Goal: Task Accomplishment & Management: Complete application form

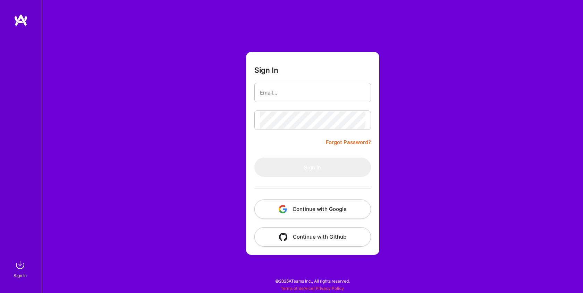
click at [308, 212] on button "Continue with Google" at bounding box center [312, 209] width 117 height 19
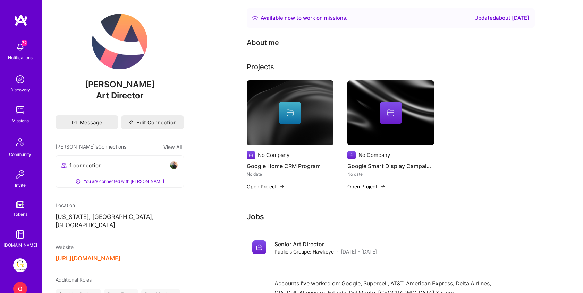
scroll to position [40, 0]
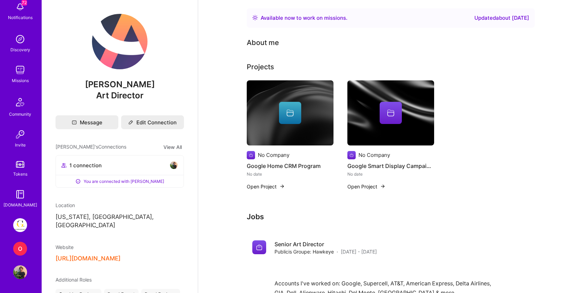
click at [23, 250] on div "O" at bounding box center [20, 249] width 14 height 14
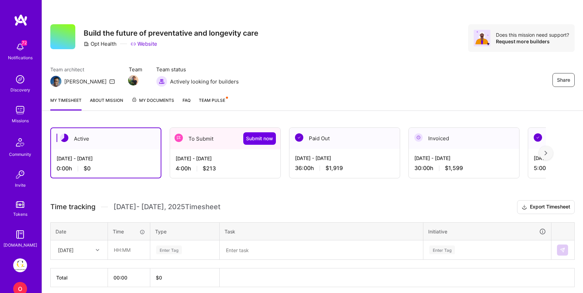
click at [231, 170] on div "4:00 h $213" at bounding box center [224, 168] width 99 height 7
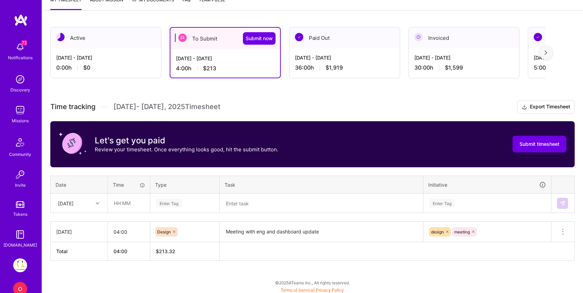
scroll to position [102, 0]
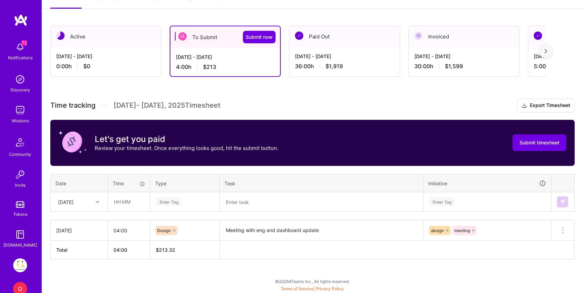
click at [334, 230] on textarea "Meeting with eng and dashboard update" at bounding box center [321, 230] width 202 height 19
click at [86, 201] on div "[DATE]" at bounding box center [73, 201] width 38 height 11
click at [174, 268] on div "Active [DATE] - [DATE] 0:00 h $0 To Submit Submit now [DATE] - [DATE] 4:00 h $2…" at bounding box center [312, 155] width 541 height 276
click at [74, 199] on div "[DATE]" at bounding box center [66, 201] width 16 height 7
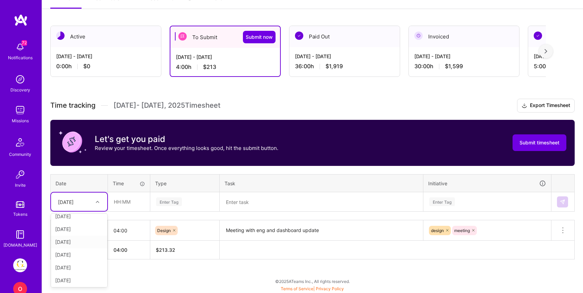
click at [76, 241] on div "[DATE]" at bounding box center [79, 242] width 56 height 13
click at [239, 205] on textarea at bounding box center [321, 202] width 202 height 18
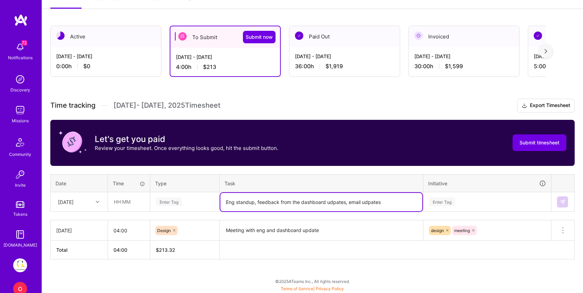
click at [336, 203] on textarea "Eng standup, feedback from the dashboard udpates, email udpates" at bounding box center [321, 202] width 202 height 18
type textarea "Eng standup, feedback from the dashboard updates, email udpates"
click at [136, 196] on input "text" at bounding box center [128, 202] width 41 height 18
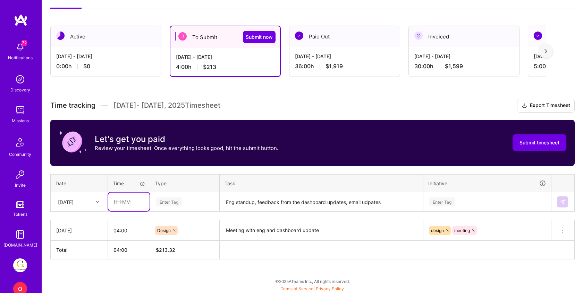
type input "04:00"
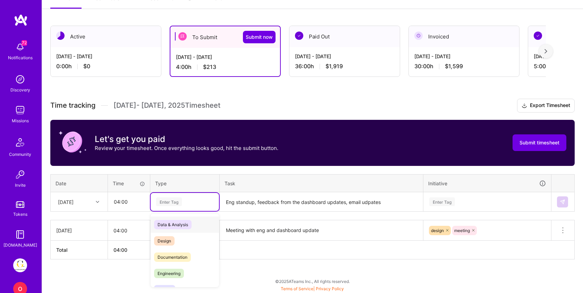
click at [171, 200] on div "Enter Tag" at bounding box center [169, 202] width 26 height 11
click at [171, 239] on span "Design" at bounding box center [164, 241] width 20 height 9
click at [470, 199] on div "Enter Tag" at bounding box center [486, 202] width 117 height 9
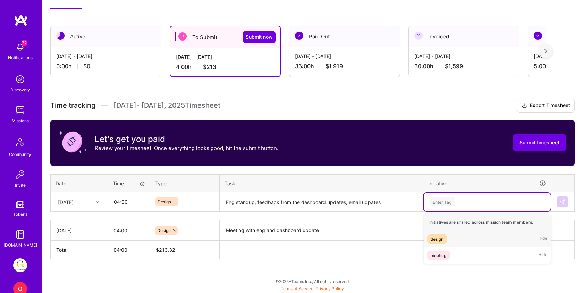
click at [447, 241] on span "design" at bounding box center [437, 239] width 20 height 9
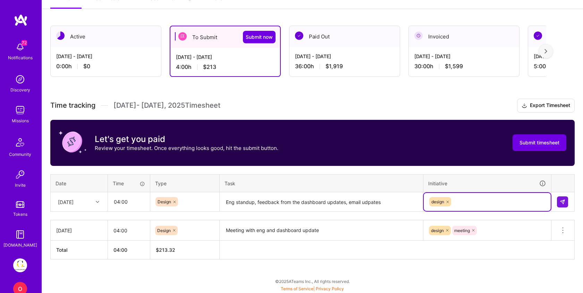
click at [465, 200] on div "design" at bounding box center [486, 202] width 117 height 11
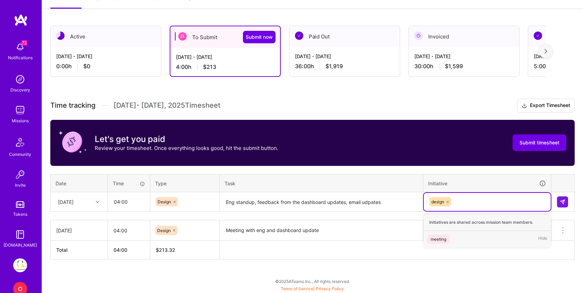
click at [449, 240] on span "meeting" at bounding box center [438, 239] width 23 height 9
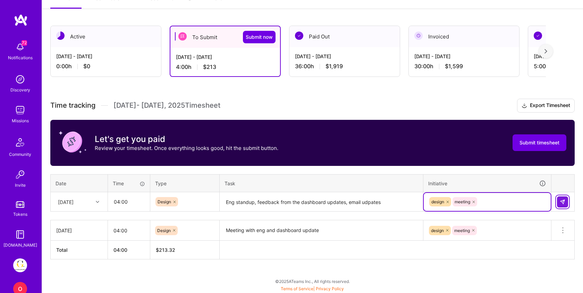
click at [563, 201] on img at bounding box center [562, 202] width 6 height 6
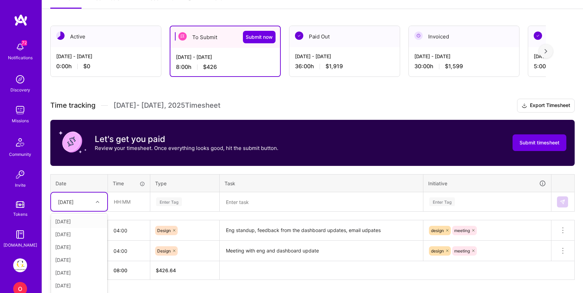
click at [101, 203] on div "option [DATE], selected. option [DATE] focused, 1 of 16. 15 results available. …" at bounding box center [79, 202] width 56 height 18
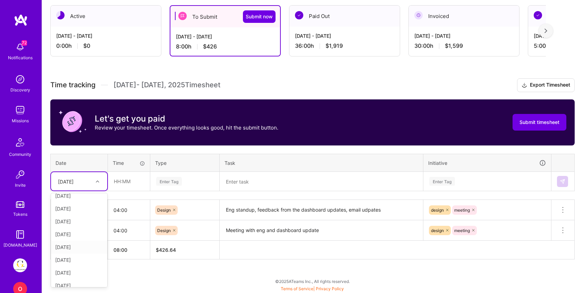
click at [75, 248] on div "[DATE]" at bounding box center [79, 247] width 56 height 13
click at [247, 182] on textarea at bounding box center [321, 182] width 202 height 18
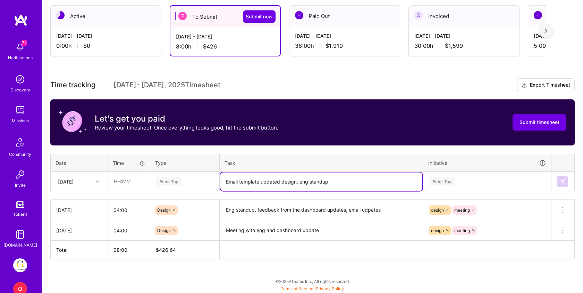
type textarea "Email template updated design, eng standup"
click at [185, 178] on div "Enter Tag" at bounding box center [184, 181] width 59 height 9
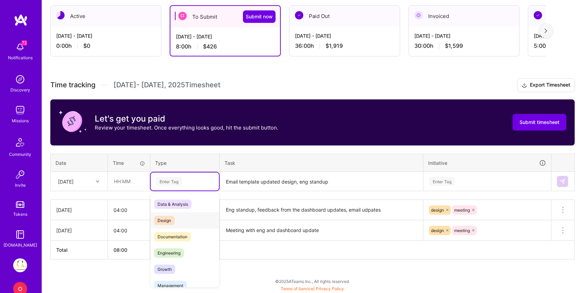
click at [171, 216] on span "Design" at bounding box center [164, 220] width 20 height 9
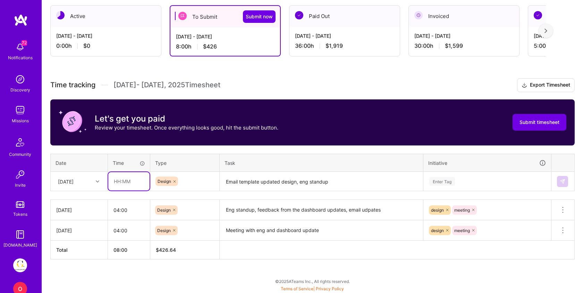
click at [129, 176] on input "text" at bounding box center [128, 181] width 41 height 18
type input "04:00"
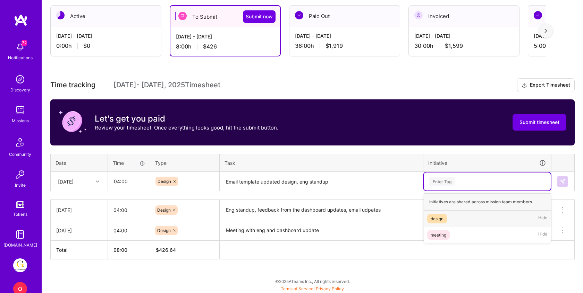
click at [453, 183] on div "Enter Tag" at bounding box center [442, 181] width 26 height 11
click at [440, 222] on span "design" at bounding box center [437, 218] width 20 height 9
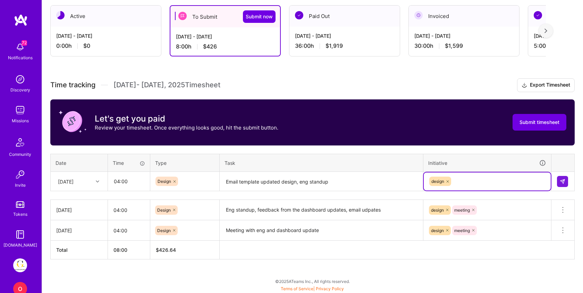
click at [463, 179] on div "design" at bounding box center [486, 181] width 117 height 11
click at [453, 217] on div "meeting Hide" at bounding box center [486, 219] width 127 height 16
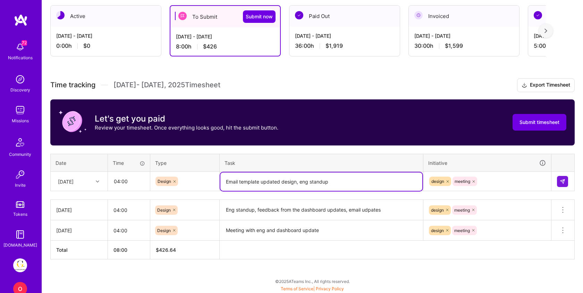
click at [298, 179] on textarea "Email template updated design, eng standup" at bounding box center [321, 182] width 202 height 18
click at [558, 176] on button at bounding box center [562, 181] width 11 height 11
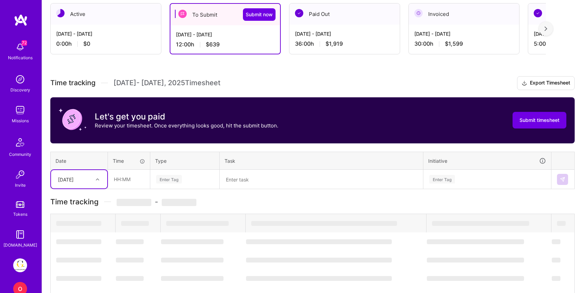
click at [91, 177] on div "[DATE]" at bounding box center [73, 179] width 38 height 11
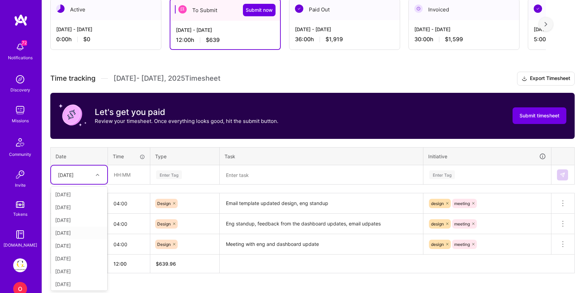
scroll to position [91, 0]
click at [73, 218] on div "[DATE]" at bounding box center [79, 219] width 56 height 13
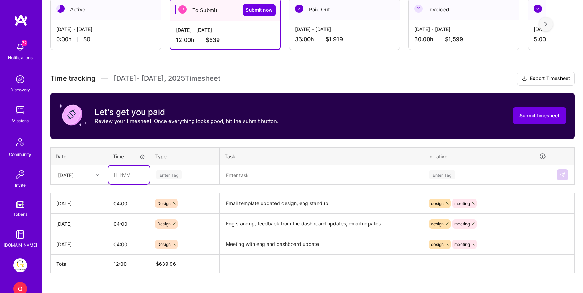
click at [126, 175] on input "text" at bounding box center [128, 175] width 41 height 18
type input "04:00"
click at [186, 173] on div "Enter Tag" at bounding box center [184, 175] width 59 height 9
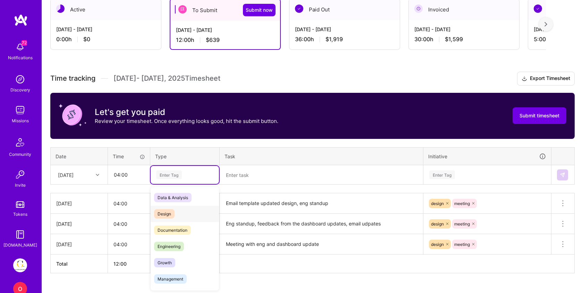
click at [166, 216] on span "Design" at bounding box center [164, 213] width 20 height 9
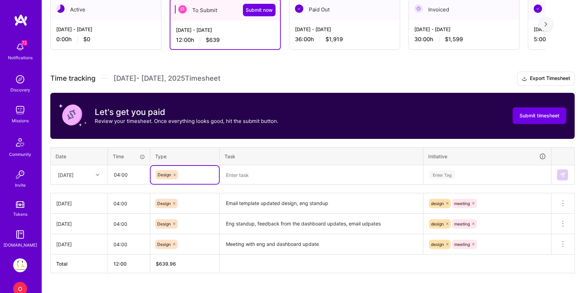
click at [252, 174] on textarea at bounding box center [321, 175] width 202 height 18
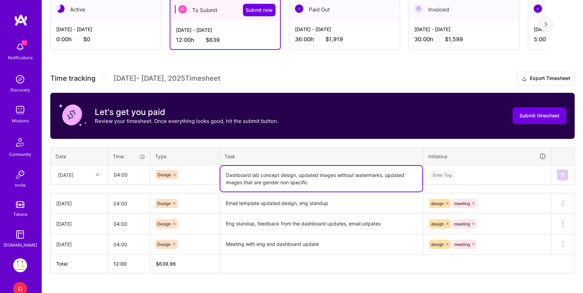
type textarea "Dashboard lab concept design, updated images without watermarks, updated images…"
click at [462, 178] on div "Enter Tag" at bounding box center [486, 175] width 117 height 9
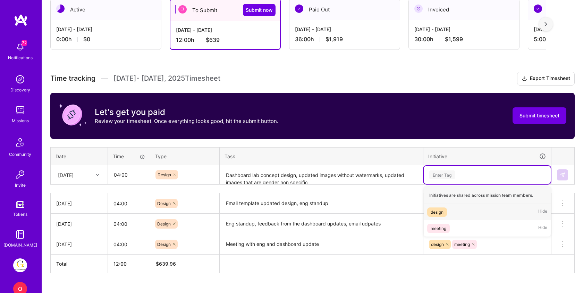
click at [445, 207] on div "design Hide" at bounding box center [486, 212] width 127 height 16
click at [466, 179] on div "design" at bounding box center [486, 175] width 117 height 11
click at [456, 210] on div "meeting Hide" at bounding box center [486, 212] width 127 height 16
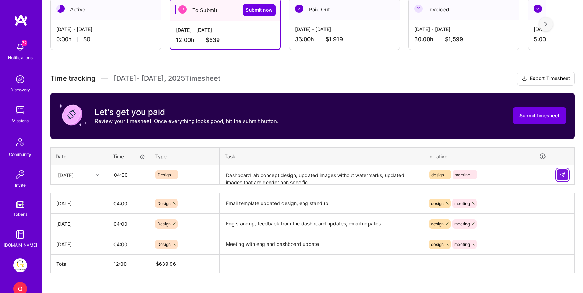
click at [563, 176] on img at bounding box center [562, 175] width 6 height 6
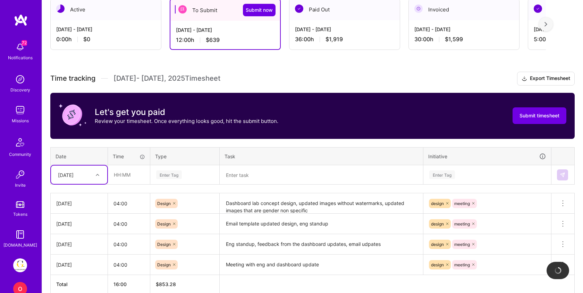
click at [74, 173] on div "[DATE]" at bounding box center [66, 174] width 16 height 7
click at [79, 229] on div "[DATE]" at bounding box center [79, 232] width 56 height 13
click at [74, 175] on div "[DATE]" at bounding box center [66, 174] width 16 height 7
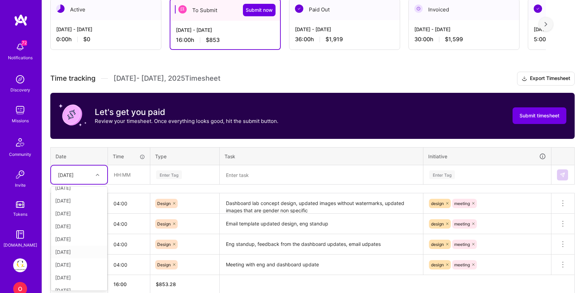
click at [69, 253] on div "[DATE]" at bounding box center [79, 252] width 56 height 13
click at [74, 173] on div "[DATE]" at bounding box center [66, 174] width 16 height 7
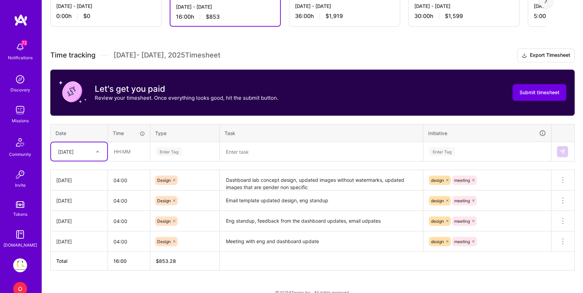
scroll to position [163, 0]
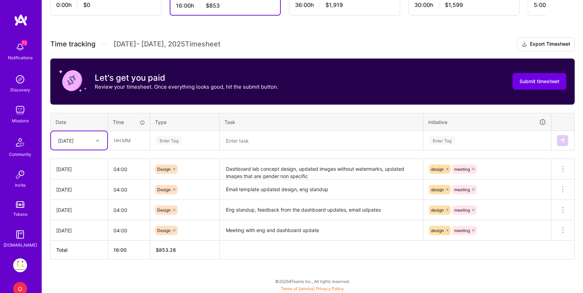
click at [254, 138] on textarea at bounding box center [321, 141] width 202 height 18
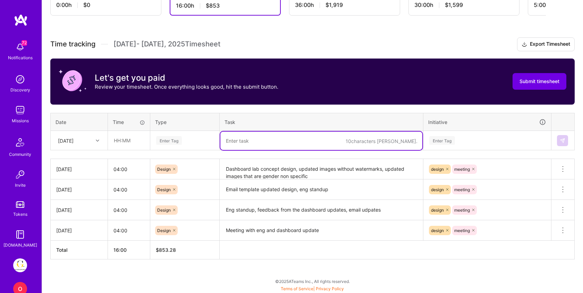
paste textarea "calendly"
type textarea "calendly link for lab selection for onboarding"
click at [178, 139] on div "Enter Tag" at bounding box center [169, 140] width 26 height 11
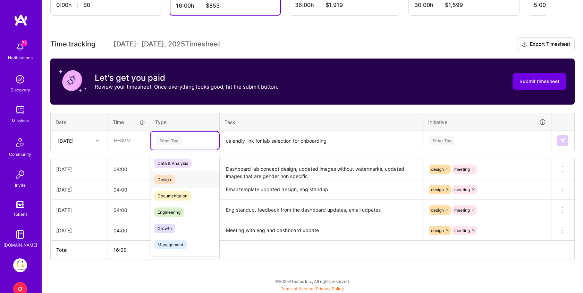
click at [174, 174] on div "Design" at bounding box center [185, 180] width 68 height 16
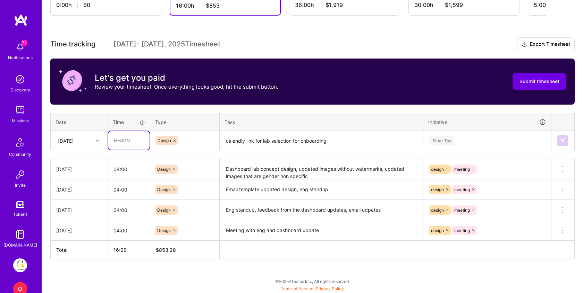
click at [128, 132] on input "text" at bounding box center [128, 140] width 41 height 18
type input "04:00"
click at [454, 142] on div "Enter Tag" at bounding box center [442, 140] width 26 height 11
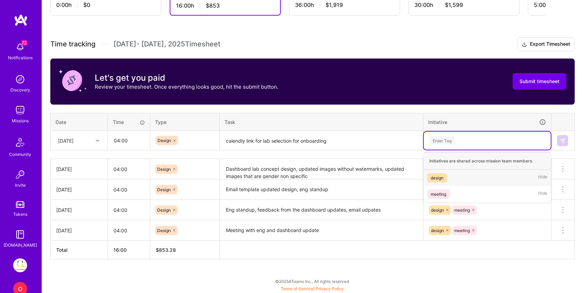
click at [441, 174] on div "design" at bounding box center [436, 177] width 13 height 7
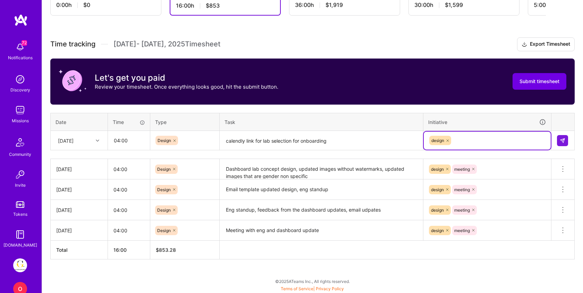
click at [459, 139] on div "design" at bounding box center [486, 140] width 117 height 11
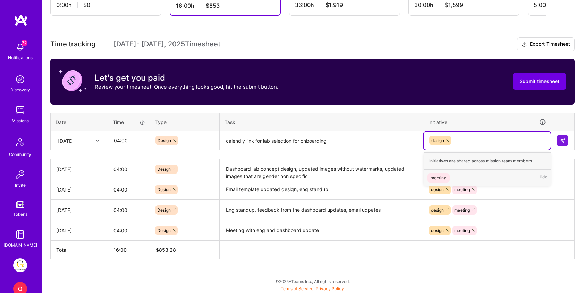
click at [449, 179] on span "meeting" at bounding box center [438, 177] width 23 height 9
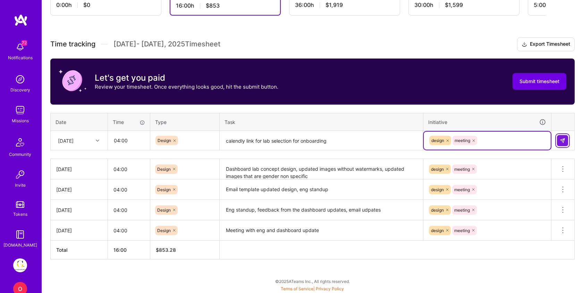
click at [562, 139] on img at bounding box center [562, 141] width 6 height 6
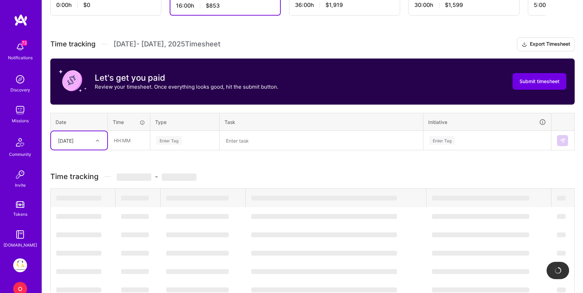
click at [74, 142] on div "[DATE]" at bounding box center [66, 140] width 16 height 7
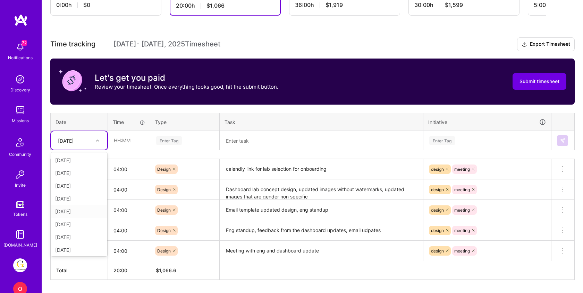
scroll to position [91, 0]
click at [72, 209] on div "[DATE]" at bounding box center [79, 210] width 56 height 13
click at [120, 143] on input "text" at bounding box center [128, 140] width 41 height 18
type input "04:00"
click at [255, 143] on textarea at bounding box center [321, 141] width 202 height 18
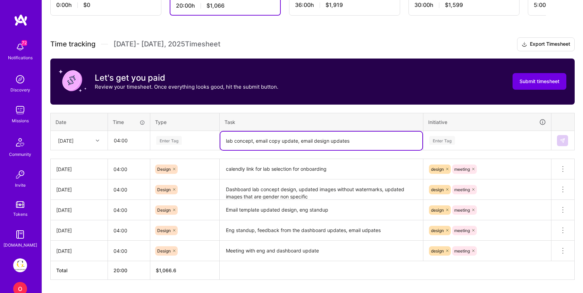
type textarea "lab concept, email copy update, email design updates"
click at [171, 140] on div "Enter Tag" at bounding box center [169, 140] width 26 height 11
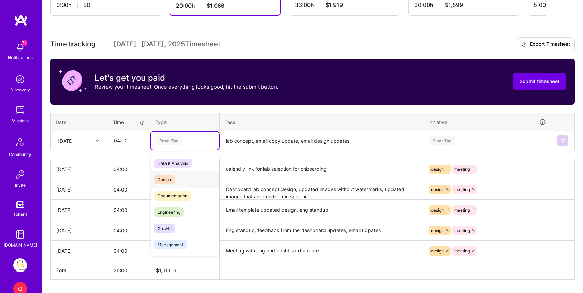
click at [170, 177] on span "Design" at bounding box center [164, 179] width 20 height 9
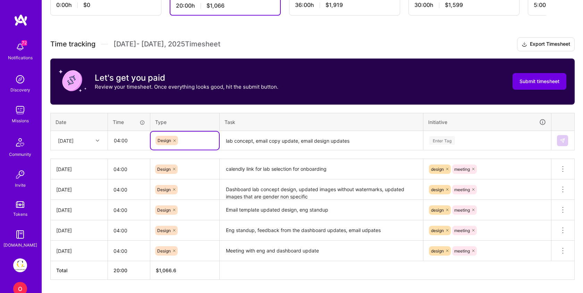
click at [438, 135] on div "Enter Tag" at bounding box center [486, 141] width 127 height 18
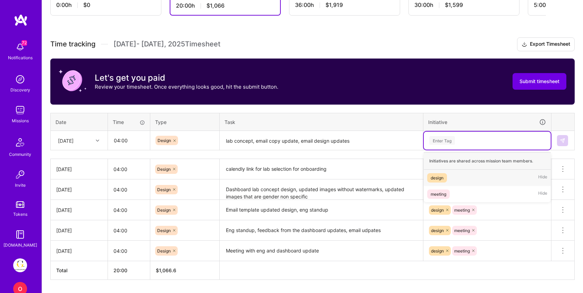
click at [437, 178] on div "design" at bounding box center [436, 177] width 13 height 7
click at [457, 143] on div "design" at bounding box center [486, 140] width 117 height 11
click at [444, 176] on div "meeting" at bounding box center [438, 177] width 16 height 7
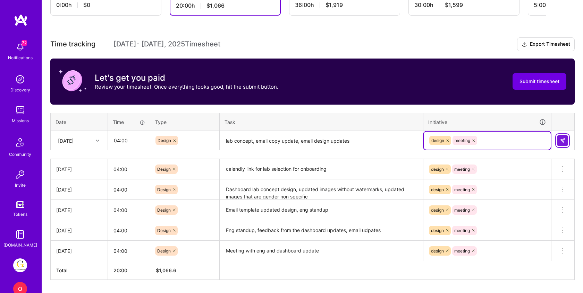
click at [561, 139] on img at bounding box center [562, 141] width 6 height 6
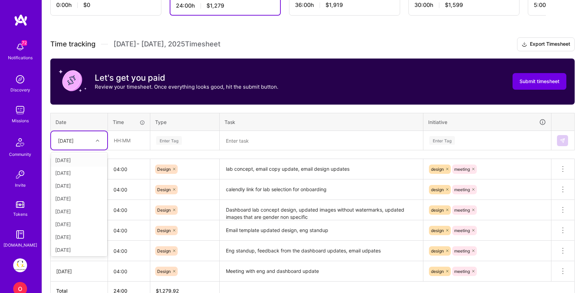
click at [74, 143] on div "[DATE]" at bounding box center [66, 140] width 16 height 7
click at [76, 221] on div "[DATE]" at bounding box center [79, 223] width 56 height 13
click at [124, 140] on input "text" at bounding box center [128, 140] width 41 height 18
type input "02:00"
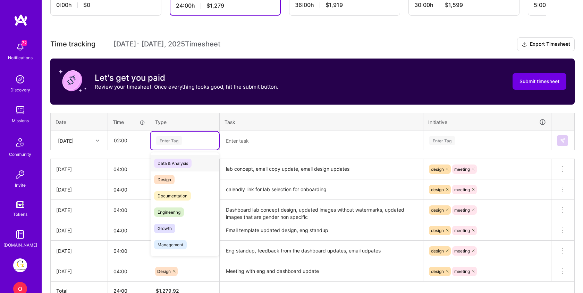
click at [174, 140] on div "Enter Tag" at bounding box center [169, 140] width 26 height 11
click at [172, 181] on span "Design" at bounding box center [164, 179] width 20 height 9
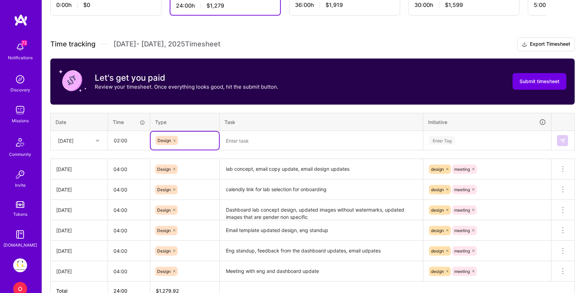
click at [246, 143] on textarea at bounding box center [321, 141] width 202 height 18
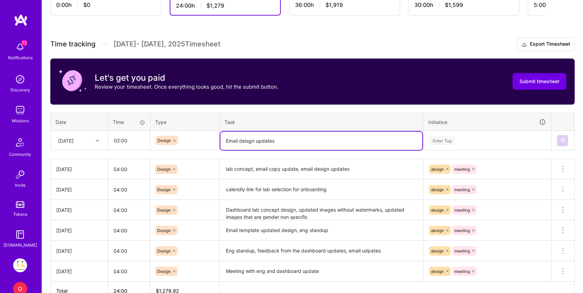
click at [248, 139] on textarea "Email deisgn updates" at bounding box center [321, 141] width 202 height 18
type textarea "Email design updates"
click at [119, 141] on input "02:00" at bounding box center [128, 140] width 41 height 18
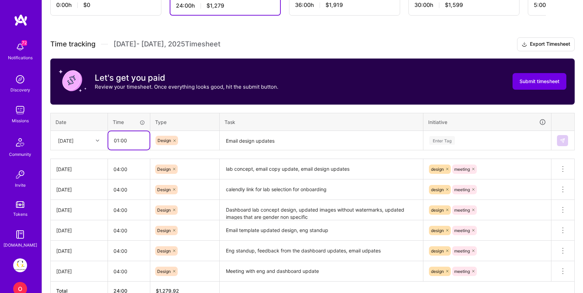
type input "01:00"
click at [442, 143] on div "Enter Tag" at bounding box center [442, 140] width 26 height 11
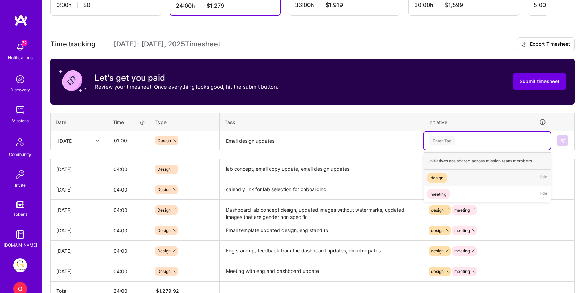
click at [436, 175] on div "design" at bounding box center [436, 177] width 13 height 7
click at [448, 133] on div "design" at bounding box center [486, 141] width 127 height 18
click at [443, 178] on div "meeting" at bounding box center [438, 177] width 16 height 7
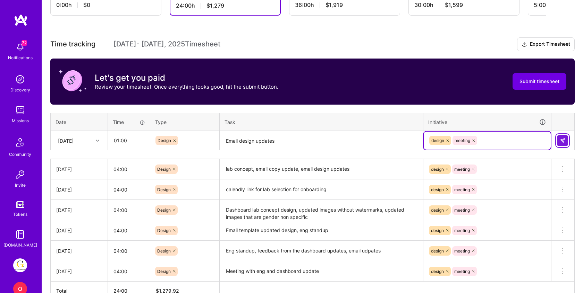
click at [559, 140] on img at bounding box center [562, 141] width 6 height 6
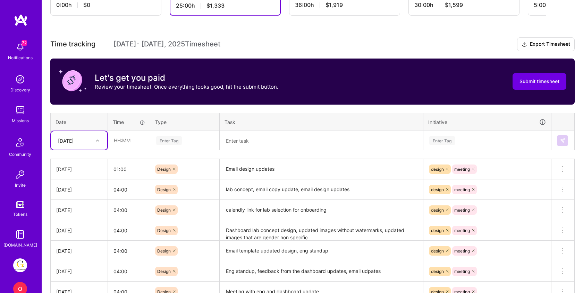
click at [70, 136] on div "[DATE]" at bounding box center [73, 140] width 38 height 11
click at [527, 83] on span "Submit timesheet" at bounding box center [539, 81] width 40 height 7
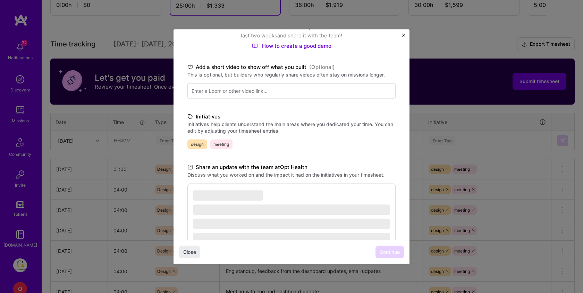
scroll to position [134, 0]
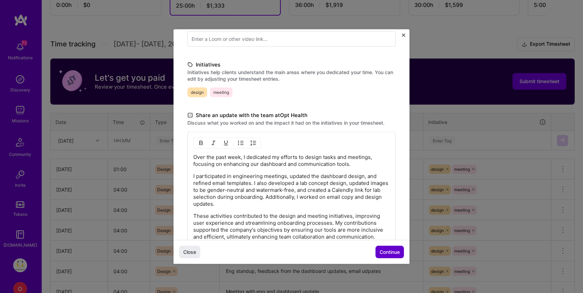
click at [389, 248] on button "Continue" at bounding box center [389, 252] width 28 height 12
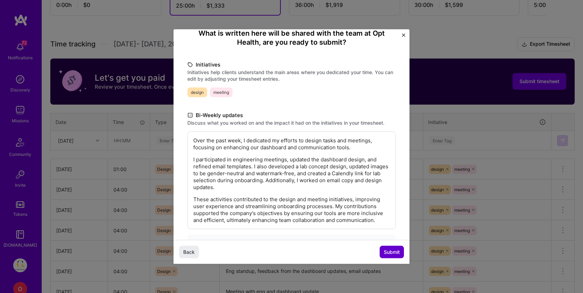
click at [390, 253] on span "Submit" at bounding box center [392, 252] width 16 height 7
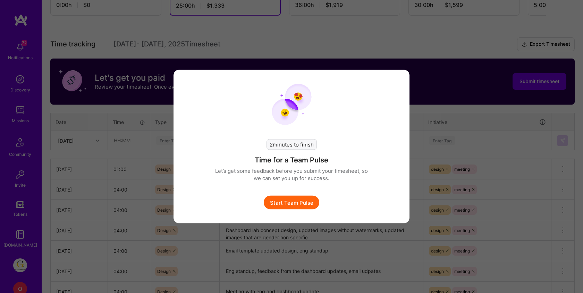
click at [293, 204] on button "Start Team Pulse" at bounding box center [291, 203] width 55 height 14
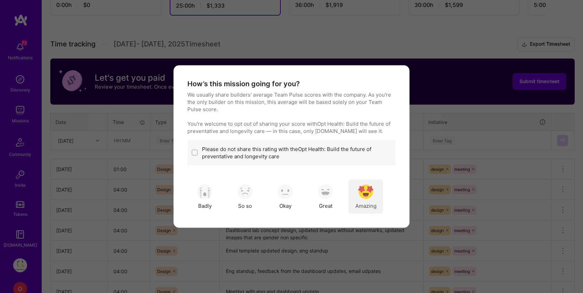
click at [367, 190] on img "modal" at bounding box center [365, 191] width 15 height 15
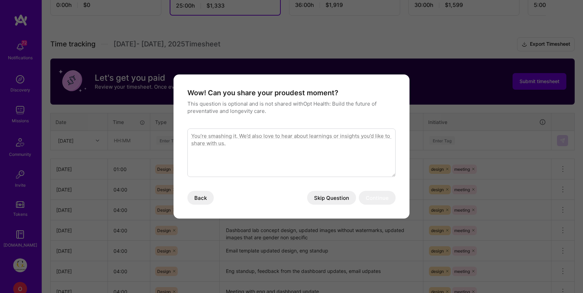
click at [334, 198] on button "Skip Question" at bounding box center [331, 198] width 49 height 14
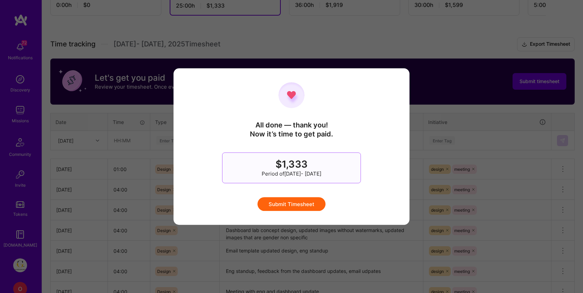
click at [298, 205] on button "Submit Timesheet" at bounding box center [291, 204] width 68 height 14
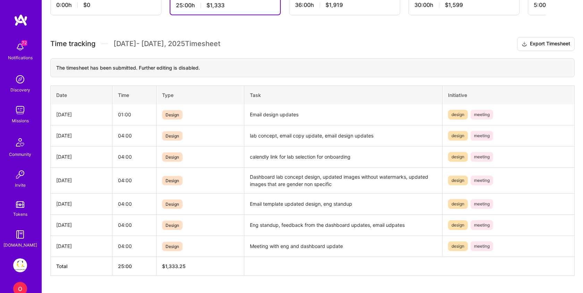
scroll to position [25, 0]
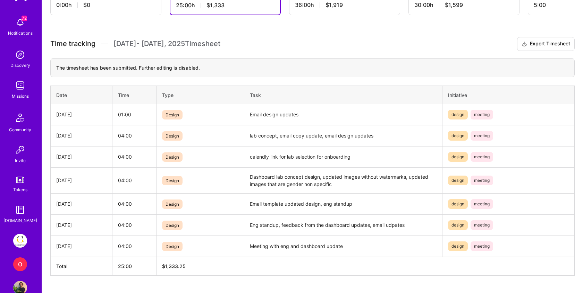
click at [19, 241] on img at bounding box center [20, 241] width 14 height 14
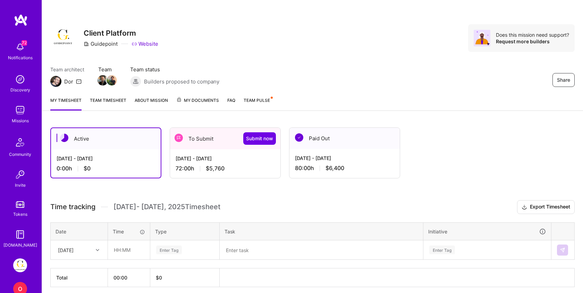
scroll to position [28, 0]
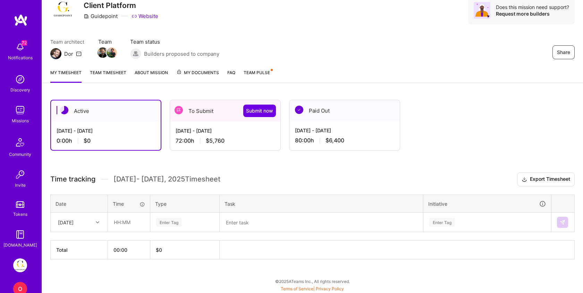
click at [214, 134] on div "[DATE] - [DATE]" at bounding box center [224, 130] width 99 height 7
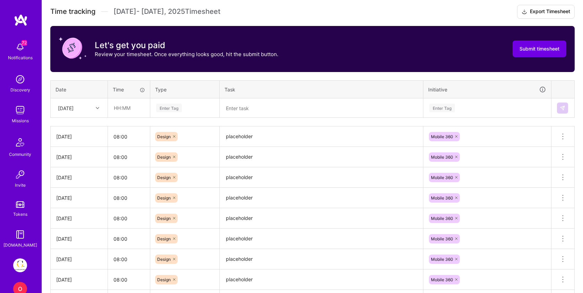
scroll to position [192, 0]
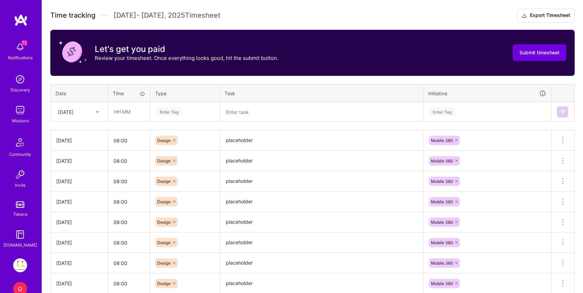
click at [74, 111] on div "[DATE]" at bounding box center [66, 111] width 16 height 7
click at [200, 101] on th "Type" at bounding box center [184, 93] width 69 height 18
click at [87, 109] on div "[DATE]" at bounding box center [73, 111] width 38 height 11
click at [72, 192] on div "[DATE]" at bounding box center [79, 194] width 56 height 13
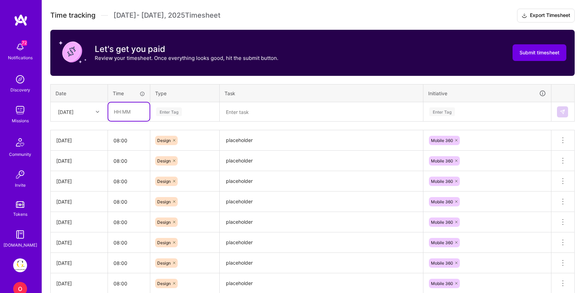
click at [135, 111] on input "text" at bounding box center [128, 112] width 41 height 18
type input "08:00"
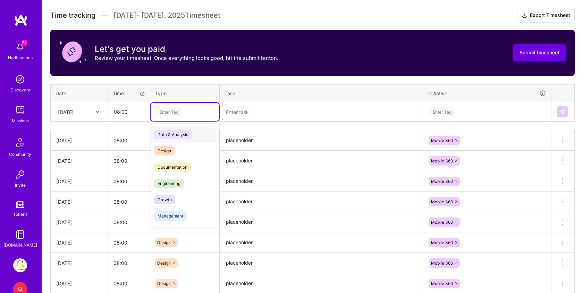
click at [172, 108] on div "Enter Tag" at bounding box center [169, 111] width 26 height 11
click at [173, 150] on span "Design" at bounding box center [164, 150] width 20 height 9
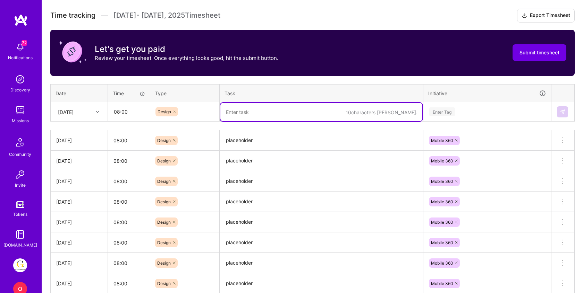
click at [238, 109] on textarea at bounding box center [321, 112] width 202 height 18
type textarea "Mobile app activity and notifications design, askGP"
click at [444, 112] on div "Enter Tag" at bounding box center [442, 111] width 26 height 11
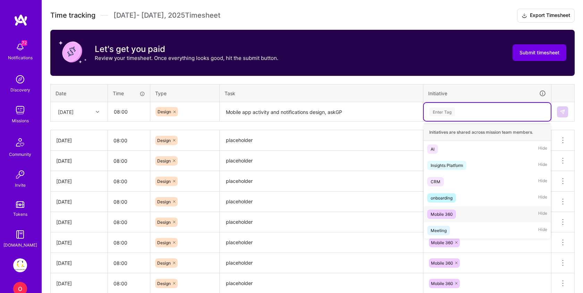
click at [451, 212] on div "Mobile 360" at bounding box center [441, 214] width 22 height 7
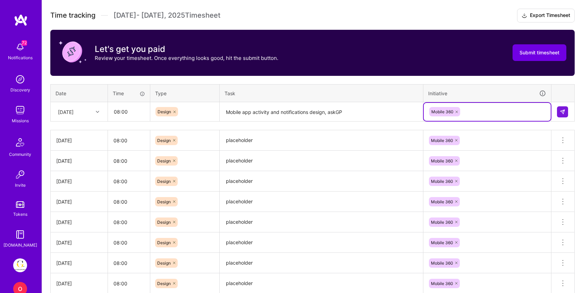
click at [364, 111] on textarea "Mobile app activity and notifications design, askGP" at bounding box center [321, 112] width 202 height 18
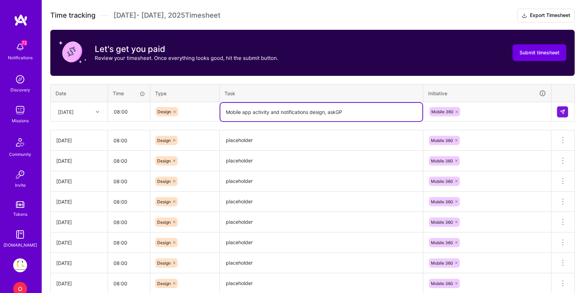
click at [253, 140] on textarea "placeholder" at bounding box center [321, 140] width 202 height 19
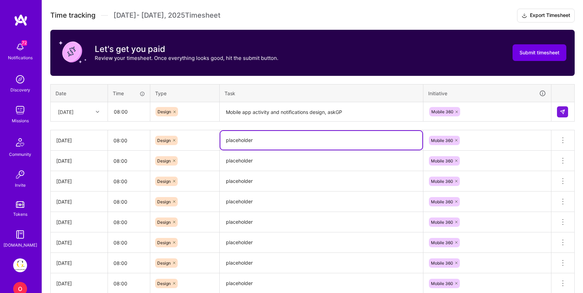
paste textarea "Mobile app activity and notifications design, askGP"
type textarea "Mobile app activity and notifications design, askGP"
click at [244, 165] on textarea "placeholder" at bounding box center [321, 161] width 202 height 19
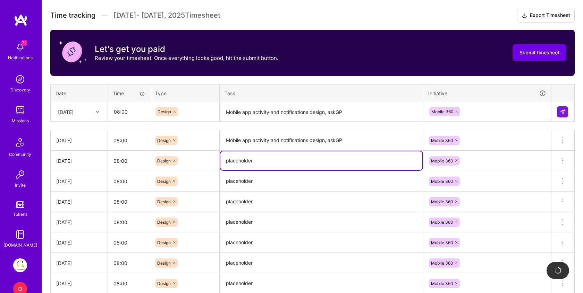
click at [244, 165] on textarea "placeholder" at bounding box center [321, 161] width 202 height 19
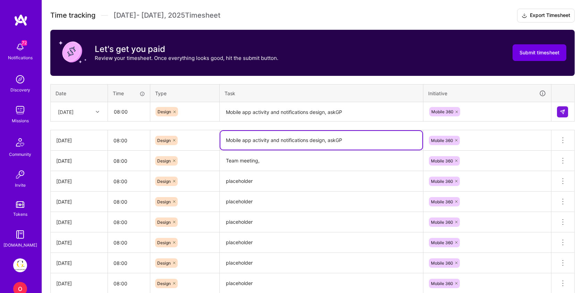
click at [335, 138] on textarea "Mobile app activity and notifications design, askGP" at bounding box center [321, 140] width 202 height 19
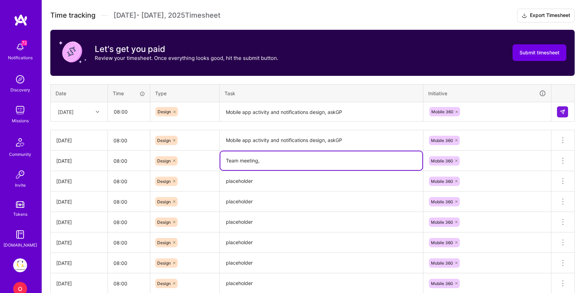
click at [303, 158] on textarea "Team meeting," at bounding box center [321, 161] width 202 height 19
paste textarea "askGP"
drag, startPoint x: 292, startPoint y: 161, endPoint x: 213, endPoint y: 160, distance: 79.8
click at [213, 160] on tr "[DATE] 08:00 Design Team meeting, askGP design, file cleanup Mobile 360 Delete …" at bounding box center [313, 161] width 524 height 20
click at [249, 183] on textarea "placeholder" at bounding box center [321, 181] width 202 height 19
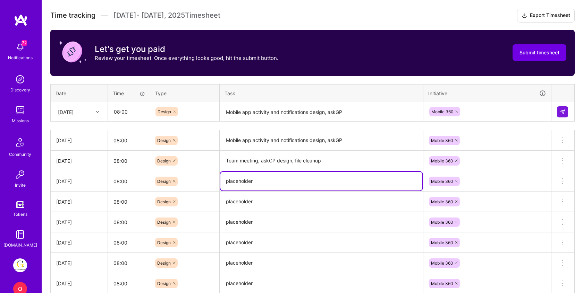
click at [249, 183] on textarea "placeholder" at bounding box center [321, 181] width 202 height 19
click at [332, 162] on textarea "Team meeting, askGP design, file cleanup" at bounding box center [321, 161] width 202 height 19
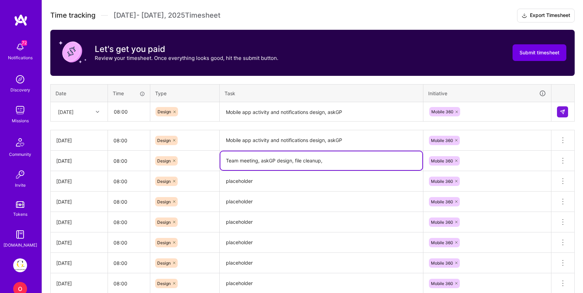
type textarea "Team meeting, askGP design, file cleanup"
click at [243, 182] on textarea "placeholder" at bounding box center [321, 181] width 202 height 19
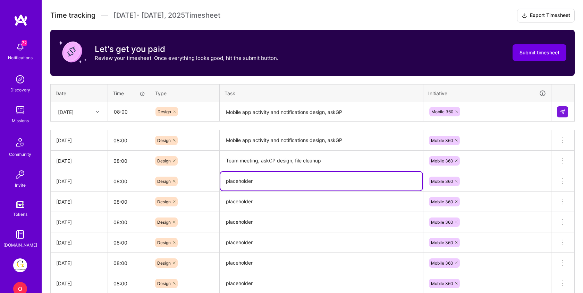
click at [243, 182] on textarea "placeholder" at bounding box center [321, 181] width 202 height 19
paste textarea "Team meeting, askGP design"
click at [234, 181] on textarea "Team meeting, askGP design" at bounding box center [321, 181] width 202 height 19
click at [295, 181] on textarea "Team meeting, askGP design" at bounding box center [321, 181] width 202 height 19
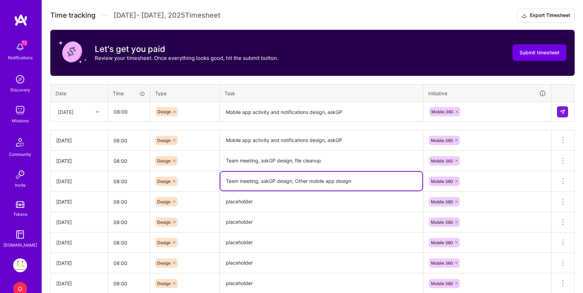
type textarea "Team meeting, askGP design, Other mobile app design"
click at [251, 196] on textarea "placeholder" at bounding box center [321, 201] width 202 height 19
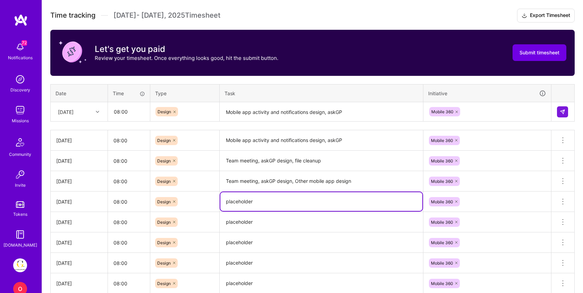
click at [251, 196] on textarea "placeholder" at bounding box center [321, 201] width 202 height 19
paste textarea "Team meeting, askGP design, Other mobile app design"
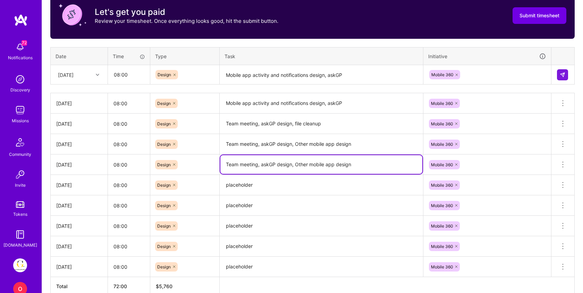
drag, startPoint x: 312, startPoint y: 164, endPoint x: 177, endPoint y: 161, distance: 135.3
click at [177, 161] on tr "[DATE] 08:00 Design Team meeting, askGP design, Other mobile app design Mobile …" at bounding box center [313, 165] width 524 height 20
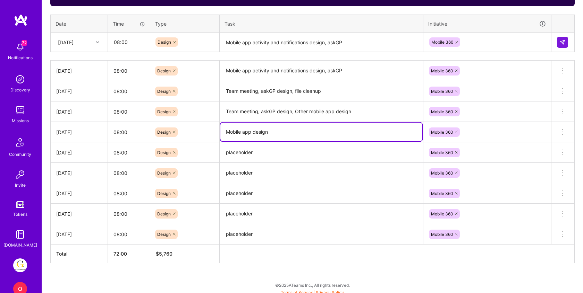
scroll to position [266, 0]
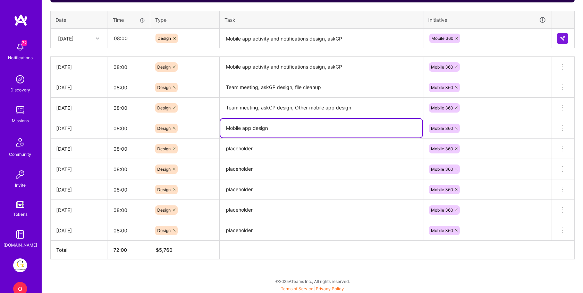
type textarea "Mobile app design"
click at [243, 227] on textarea "placeholder" at bounding box center [321, 230] width 202 height 19
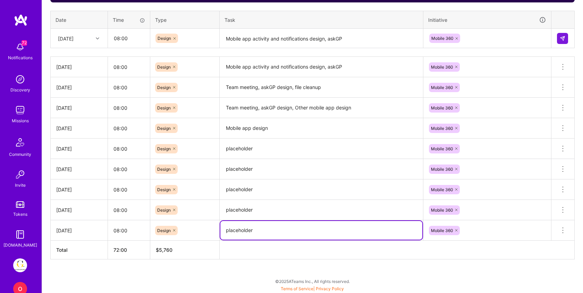
click at [243, 227] on textarea "placeholder" at bounding box center [321, 230] width 202 height 19
paste textarea "Mobile app design"
type textarea "Mobile app design"
click at [245, 208] on textarea "placeholder" at bounding box center [321, 210] width 202 height 19
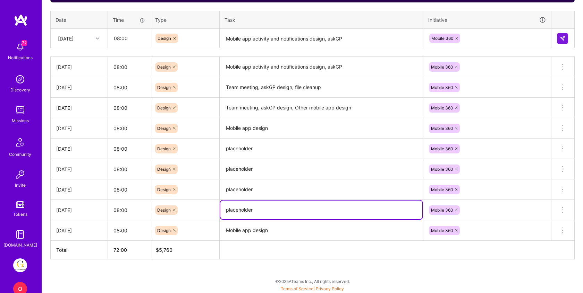
click at [245, 208] on textarea "placeholder" at bounding box center [321, 210] width 202 height 19
paste textarea "Mobile app design"
type textarea "Mobile app design"
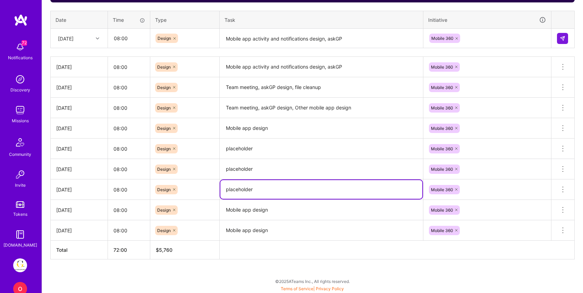
click at [247, 188] on textarea "placeholder" at bounding box center [321, 189] width 202 height 19
paste textarea "Mobile app design"
type textarea "Mobile app design"
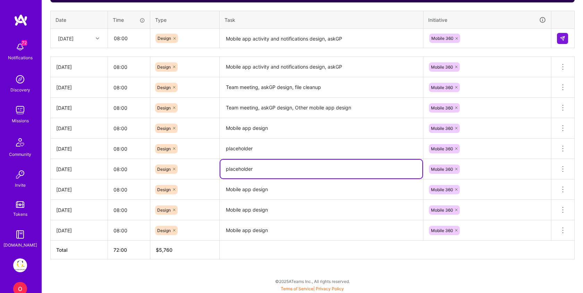
click at [248, 170] on textarea "placeholder" at bounding box center [321, 169] width 202 height 19
paste textarea "Mobile app design"
type textarea "Mobile app design"
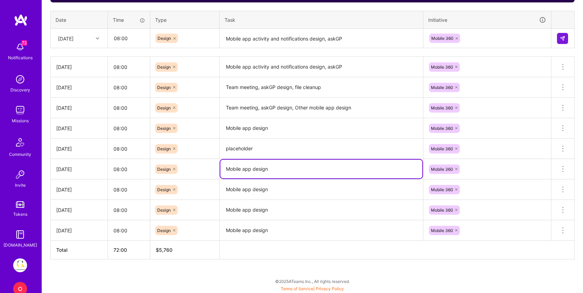
click at [248, 148] on textarea "placeholder" at bounding box center [321, 148] width 202 height 19
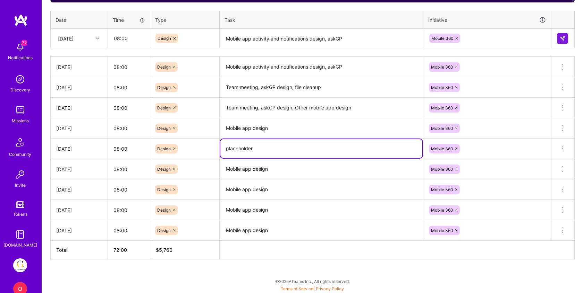
click at [248, 148] on textarea "placeholder" at bounding box center [321, 148] width 202 height 19
paste textarea "Mobile app design"
type textarea "Mobile app design"
click at [277, 169] on textarea "Mobile app design" at bounding box center [321, 169] width 202 height 19
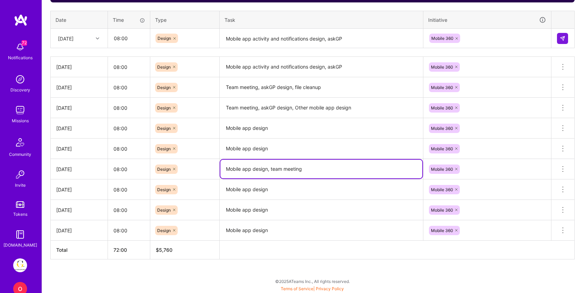
drag, startPoint x: 276, startPoint y: 168, endPoint x: 330, endPoint y: 169, distance: 54.1
click at [330, 170] on textarea "Mobile app design, team meeting" at bounding box center [321, 169] width 202 height 19
type textarea "Mobile app design, team meeting"
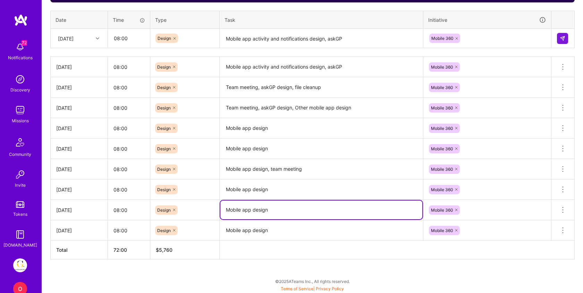
click at [295, 211] on textarea "Mobile app design" at bounding box center [321, 210] width 202 height 19
paste textarea "team meeting"
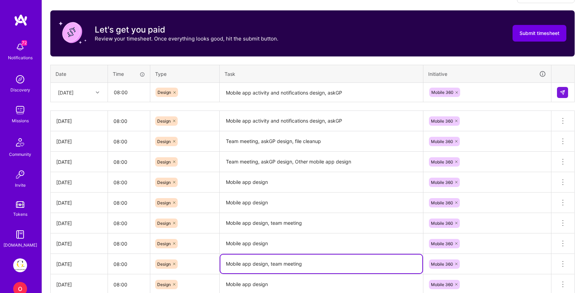
scroll to position [156, 0]
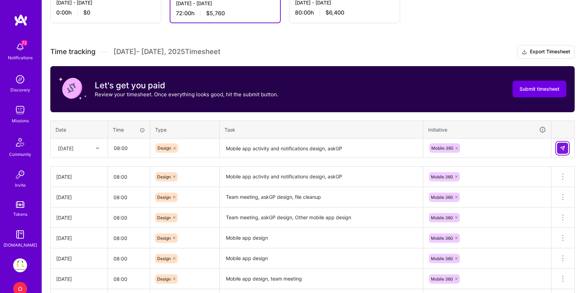
type textarea "Mobile app design, team meeting"
click at [561, 144] on button at bounding box center [562, 148] width 11 height 11
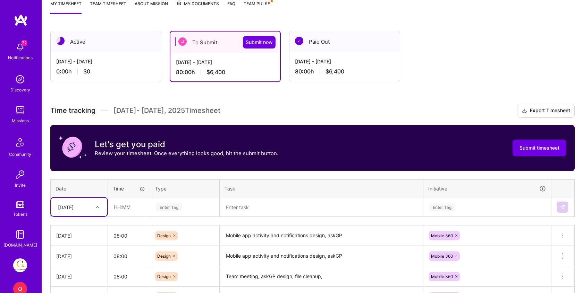
scroll to position [58, 0]
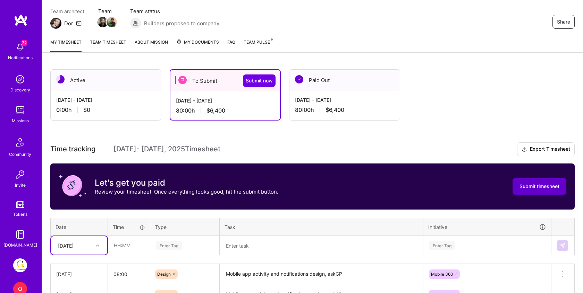
click at [539, 186] on span "Submit timesheet" at bounding box center [539, 186] width 40 height 7
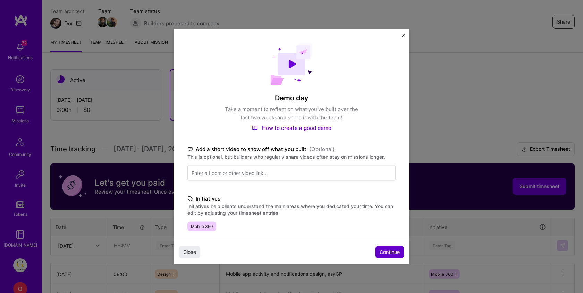
click at [384, 250] on span "Continue" at bounding box center [389, 252] width 20 height 7
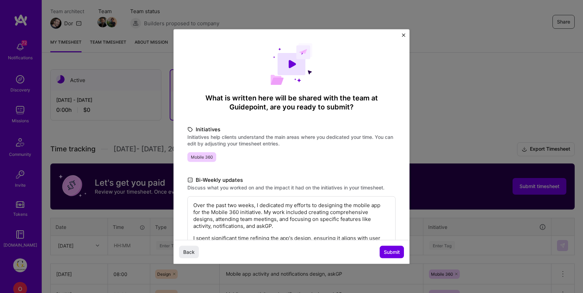
scroll to position [106, 0]
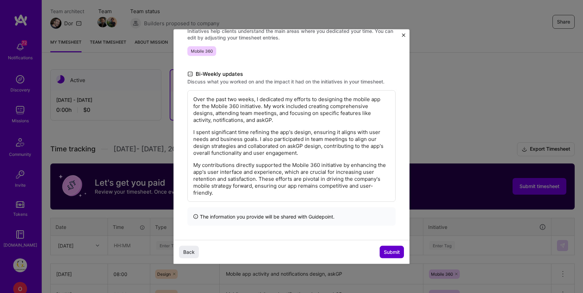
click at [388, 251] on span "Submit" at bounding box center [392, 252] width 16 height 7
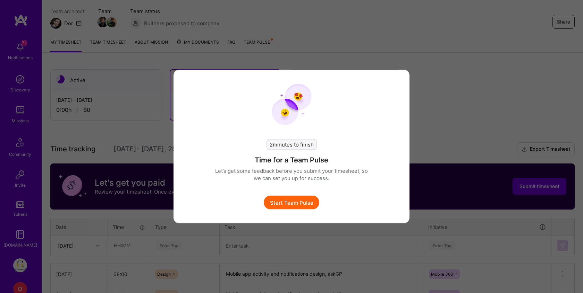
click at [308, 203] on button "Start Team Pulse" at bounding box center [291, 203] width 55 height 14
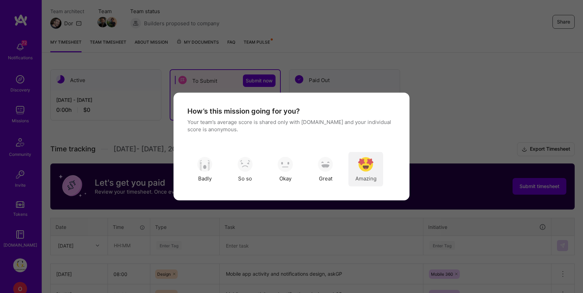
click at [355, 172] on div "Amazing" at bounding box center [365, 169] width 35 height 35
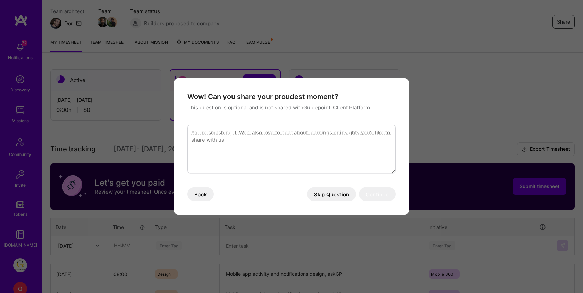
click at [334, 192] on button "Skip Question" at bounding box center [331, 195] width 49 height 14
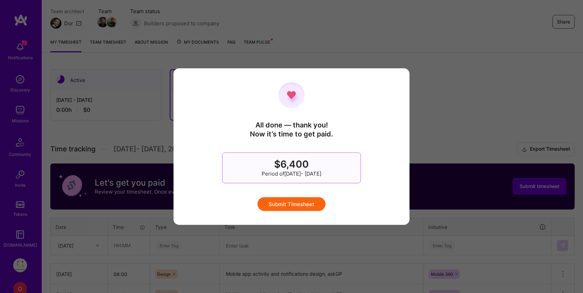
click at [303, 203] on button "Submit Timesheet" at bounding box center [291, 204] width 68 height 14
